Goal: Find specific page/section: Find specific page/section

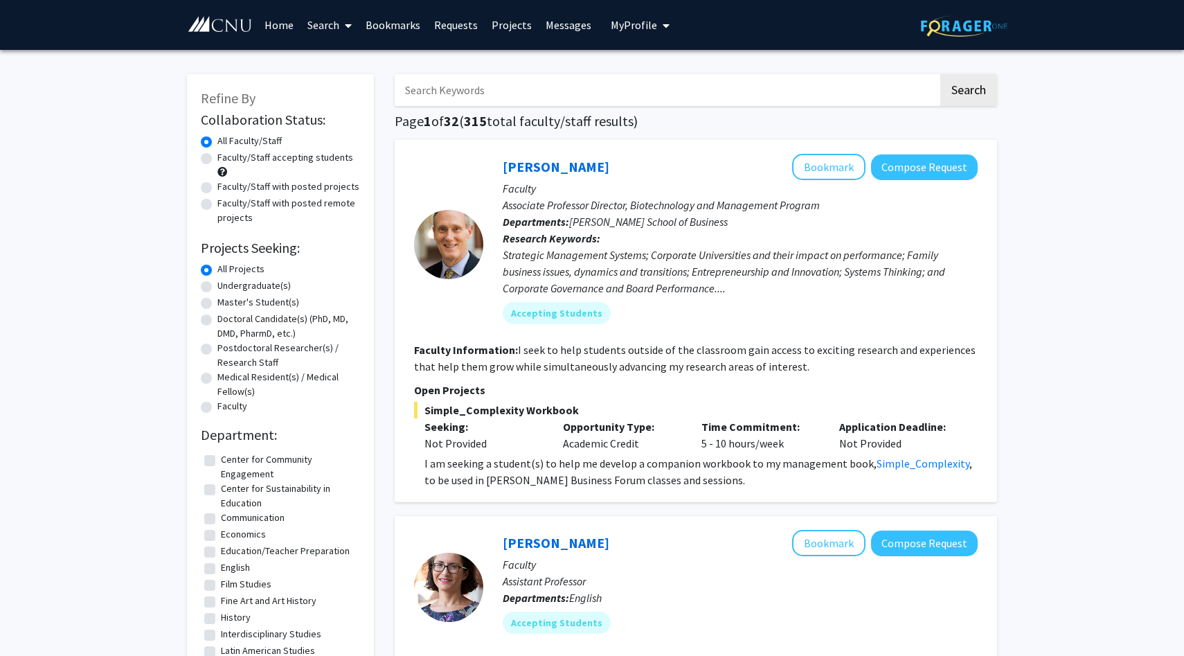
click at [615, 39] on button "My Profile" at bounding box center [640, 25] width 67 height 50
click at [626, 30] on span "My Profile" at bounding box center [634, 25] width 46 height 14
click at [632, 78] on img at bounding box center [635, 71] width 28 height 28
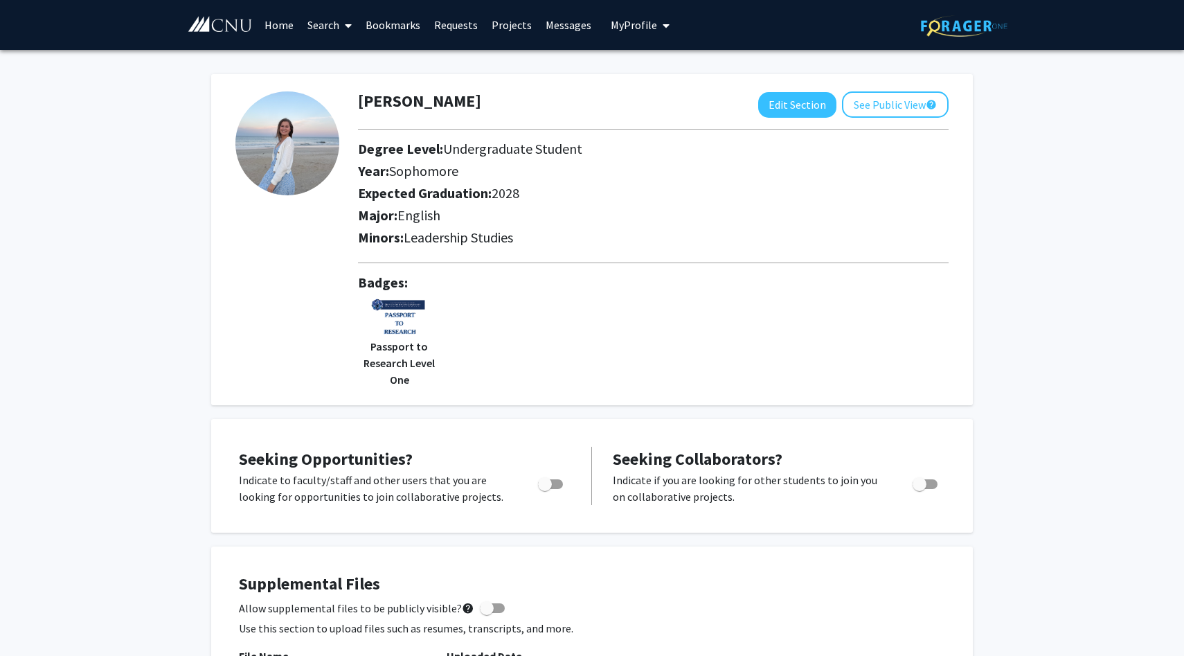
click at [339, 33] on link "Search" at bounding box center [330, 25] width 58 height 48
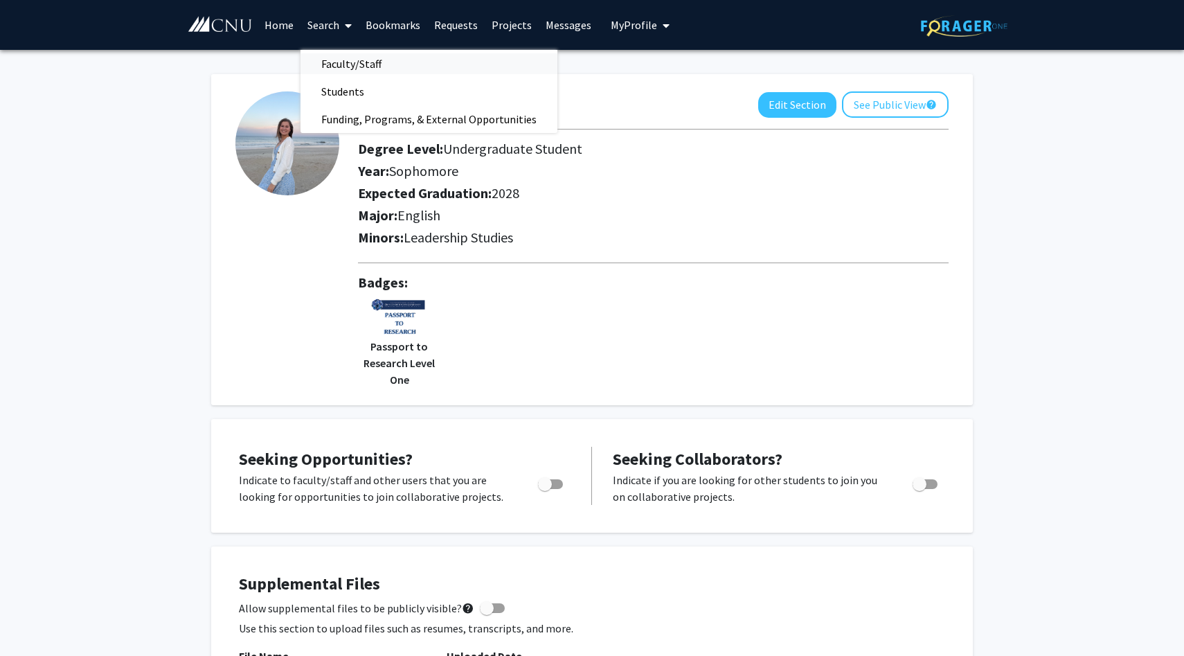
click at [358, 66] on span "Faculty/Staff" at bounding box center [352, 64] width 102 height 28
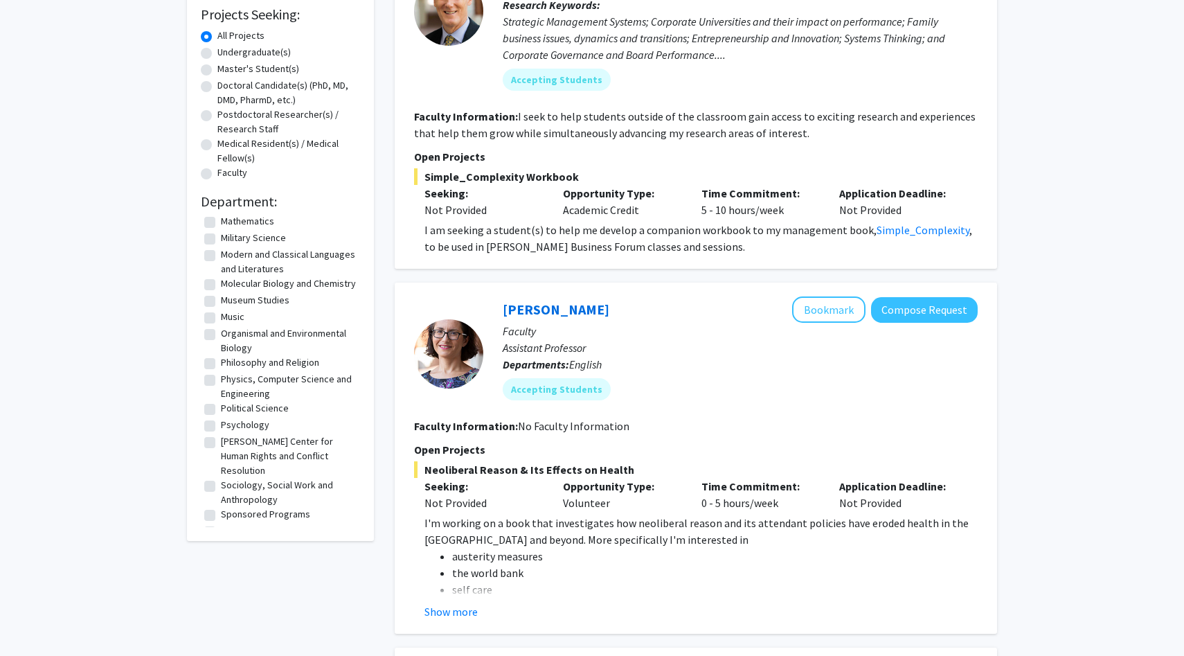
scroll to position [225, 0]
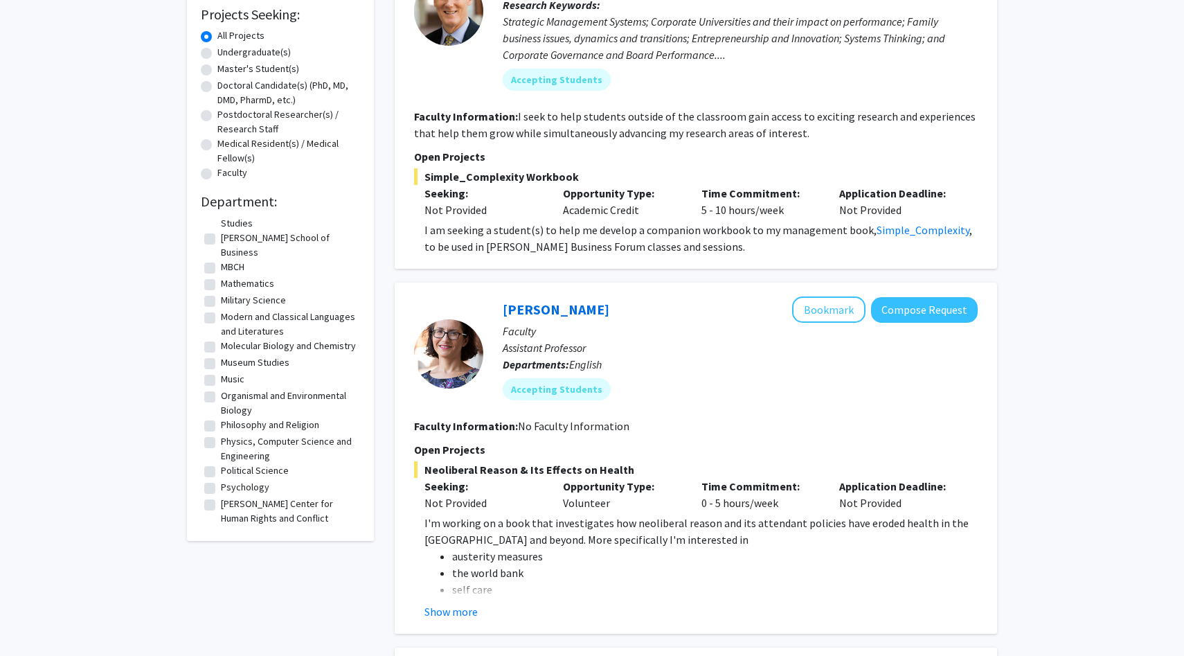
click at [221, 339] on label "Molecular Biology and Chemistry" at bounding box center [288, 346] width 135 height 15
click at [221, 339] on input "Molecular Biology and Chemistry" at bounding box center [225, 343] width 9 height 9
checkbox input "true"
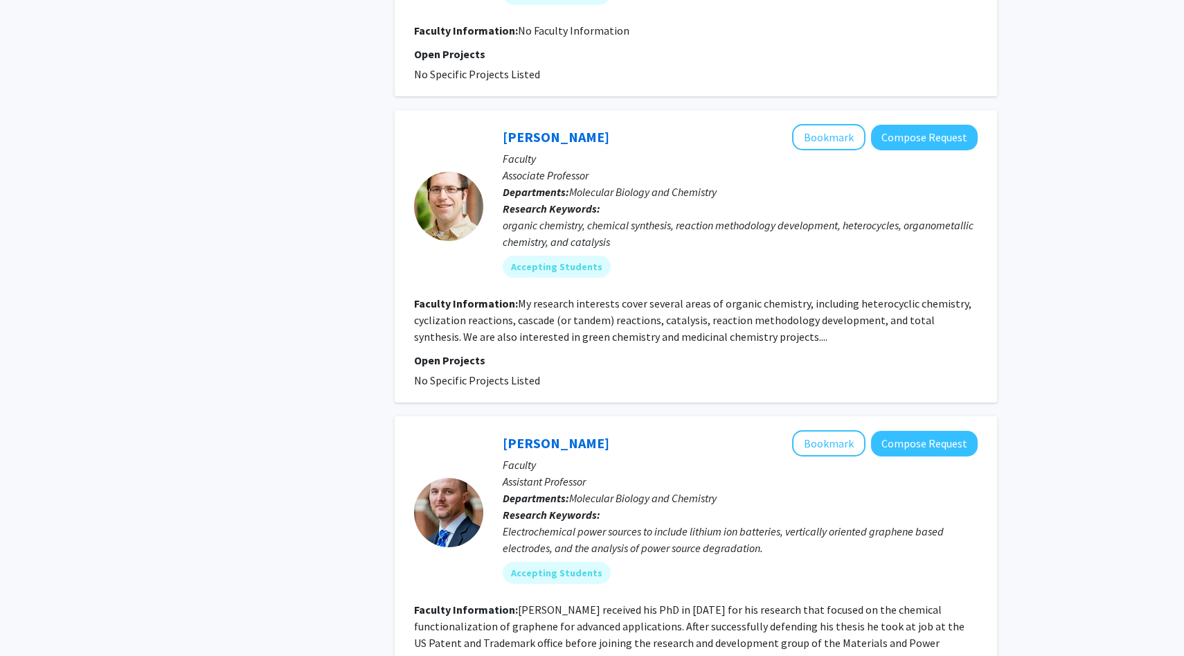
scroll to position [1261, 0]
